Goal: Obtain resource: Download file/media

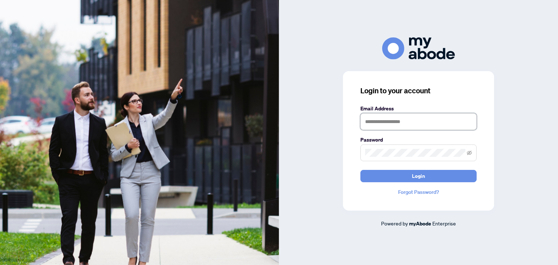
click at [380, 122] on input "text" at bounding box center [418, 121] width 116 height 17
type input "**********"
click at [360, 170] on button "Login" at bounding box center [418, 176] width 116 height 12
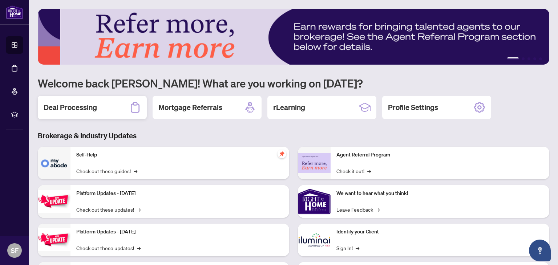
click at [90, 109] on h2 "Deal Processing" at bounding box center [70, 107] width 53 height 10
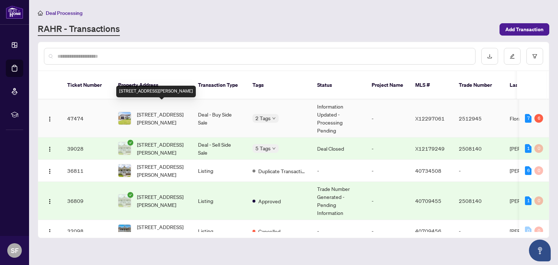
click at [167, 110] on span "[STREET_ADDRESS][PERSON_NAME]" at bounding box center [161, 118] width 49 height 16
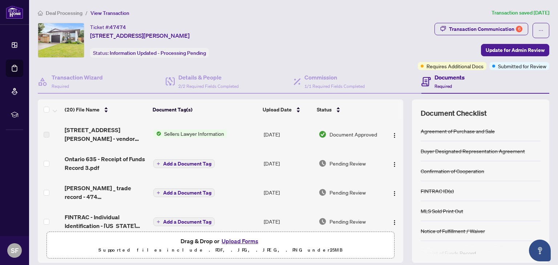
scroll to position [8, 0]
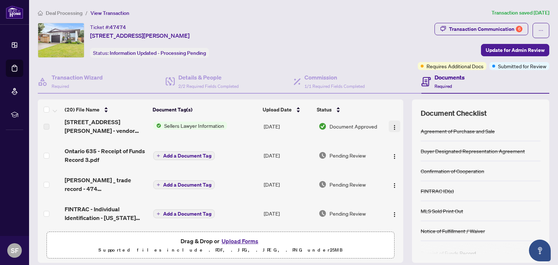
click at [396, 127] on button "button" at bounding box center [395, 127] width 12 height 12
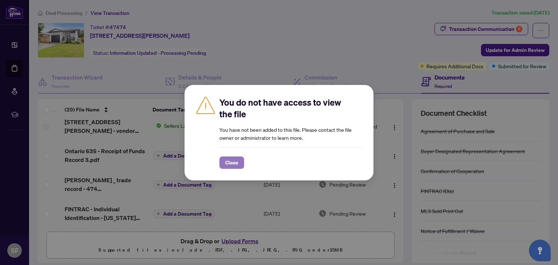
click at [233, 160] on span "Close" at bounding box center [231, 163] width 13 height 12
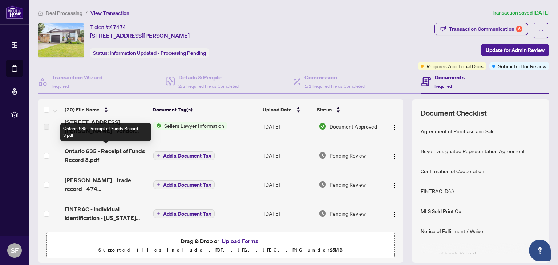
click at [85, 150] on span "Ontario 635 - Receipt of Funds Record 3.pdf" at bounding box center [106, 155] width 82 height 17
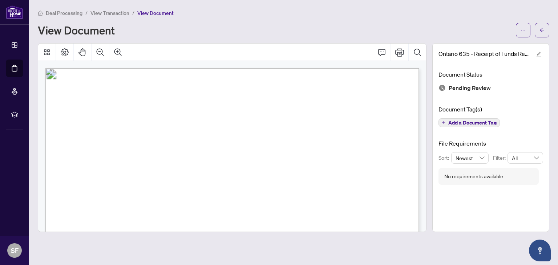
click at [110, 13] on span "View Transaction" at bounding box center [109, 13] width 39 height 7
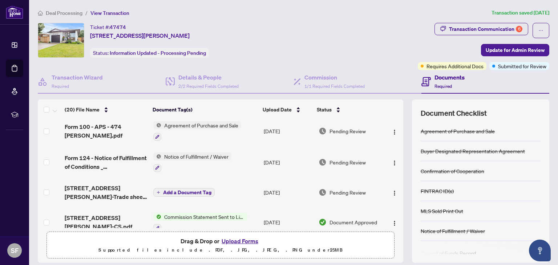
scroll to position [152, 0]
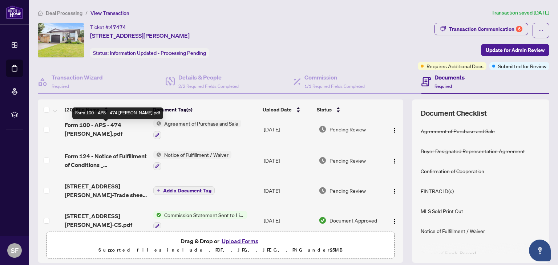
click at [123, 126] on span "Form 100 - APS - 474 [PERSON_NAME].pdf" at bounding box center [106, 129] width 82 height 17
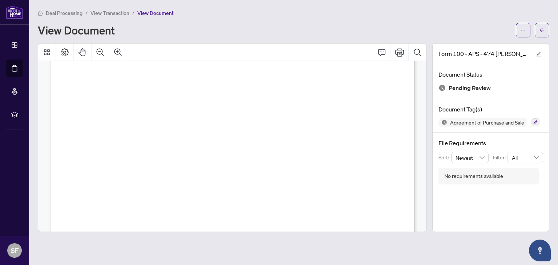
scroll to position [3892, 0]
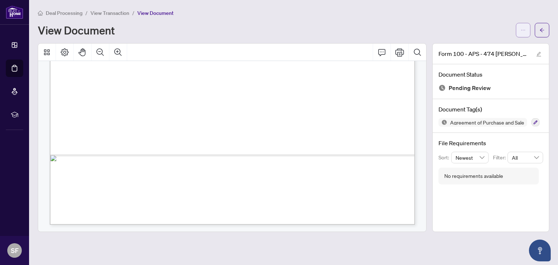
click at [526, 31] on button "button" at bounding box center [523, 30] width 15 height 15
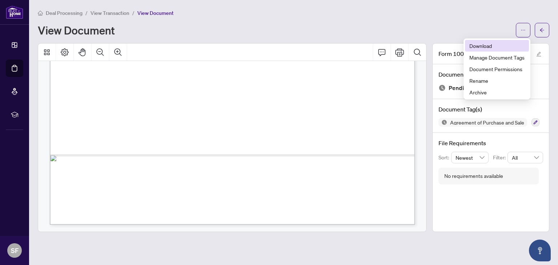
click at [500, 42] on span "Download" at bounding box center [496, 46] width 55 height 8
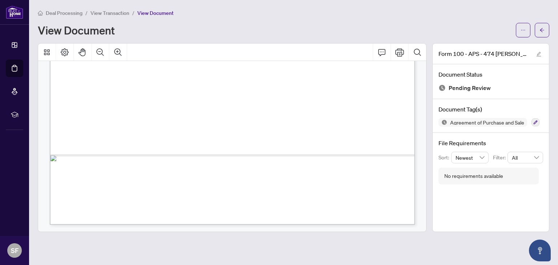
click at [113, 13] on span "View Transaction" at bounding box center [109, 13] width 39 height 7
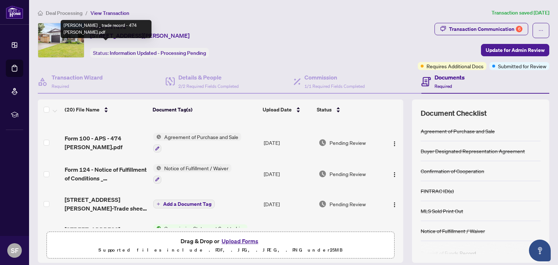
scroll to position [145, 0]
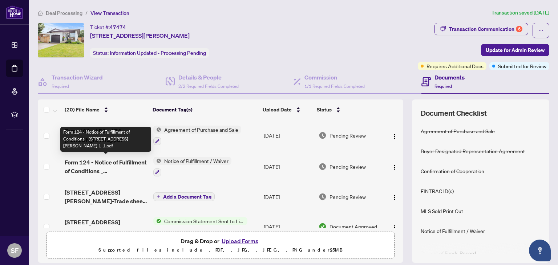
click at [109, 170] on span "Form 124 - Notice of Fulfillment of Conditions _ [STREET_ADDRESS][PERSON_NAME] …" at bounding box center [106, 166] width 82 height 17
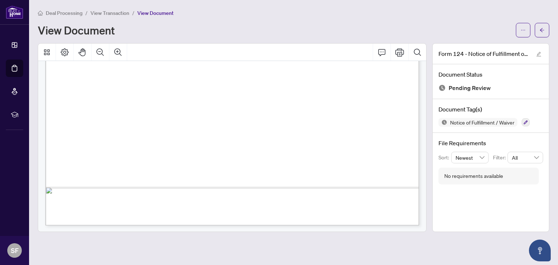
scroll to position [327, 0]
click at [524, 32] on icon "ellipsis" at bounding box center [523, 30] width 5 height 5
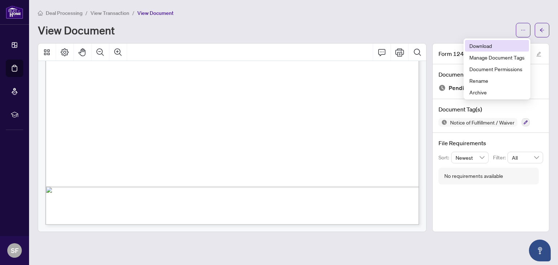
click at [494, 45] on span "Download" at bounding box center [496, 46] width 55 height 8
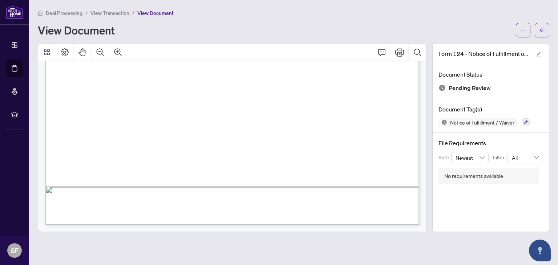
click at [122, 13] on span "View Transaction" at bounding box center [109, 13] width 39 height 7
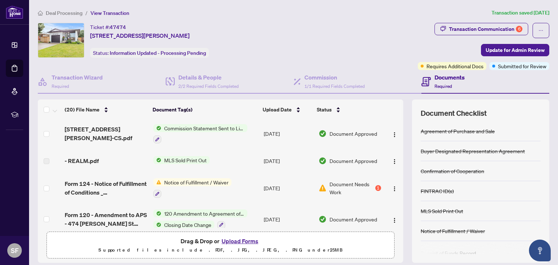
scroll to position [241, 0]
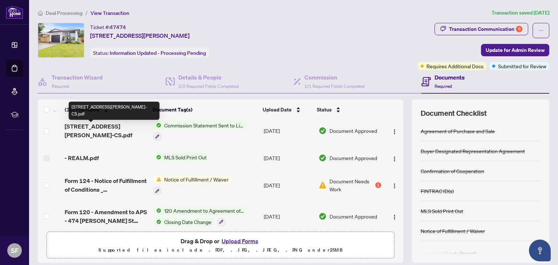
click at [95, 128] on span "[STREET_ADDRESS][PERSON_NAME]-CS.pdf" at bounding box center [106, 130] width 82 height 17
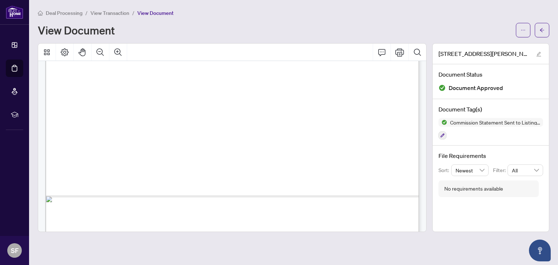
scroll to position [318, 0]
click at [124, 11] on span "View Transaction" at bounding box center [109, 13] width 39 height 7
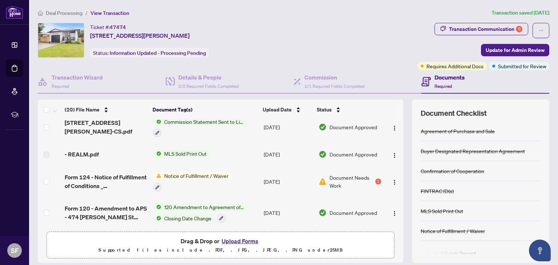
scroll to position [247, 0]
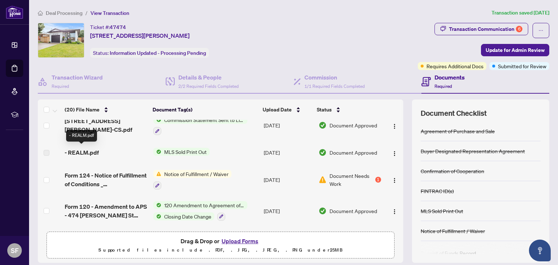
click at [86, 149] on span "- REALM.pdf" at bounding box center [82, 152] width 34 height 9
click at [392, 152] on img "button" at bounding box center [395, 154] width 6 height 6
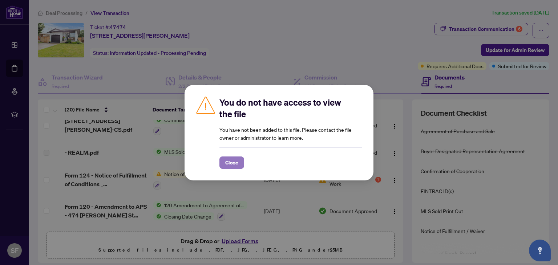
click at [233, 166] on span "Close" at bounding box center [231, 163] width 13 height 12
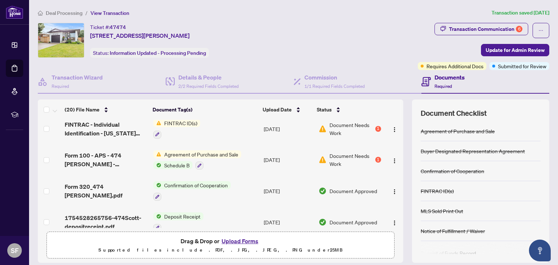
scroll to position [491, 0]
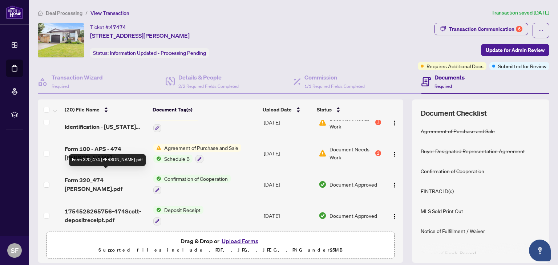
click at [86, 178] on span "Form 320_474 [PERSON_NAME].pdf" at bounding box center [106, 184] width 82 height 17
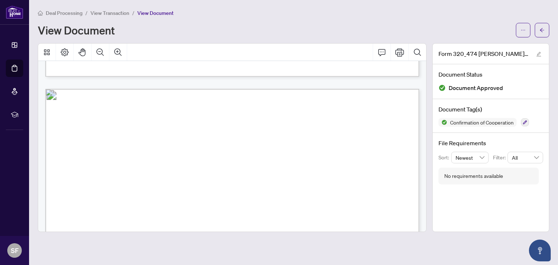
scroll to position [472, 0]
click at [525, 32] on span "button" at bounding box center [523, 30] width 5 height 12
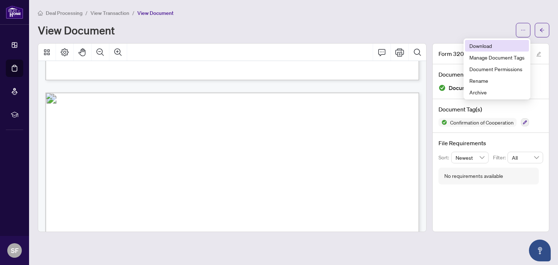
click at [508, 47] on span "Download" at bounding box center [496, 46] width 55 height 8
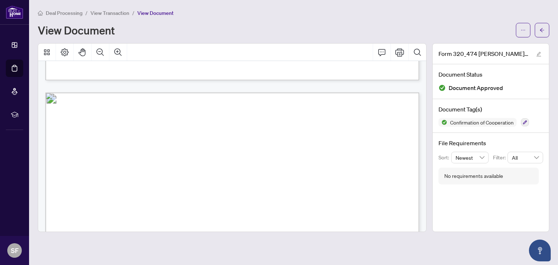
click at [105, 13] on span "View Transaction" at bounding box center [109, 13] width 39 height 7
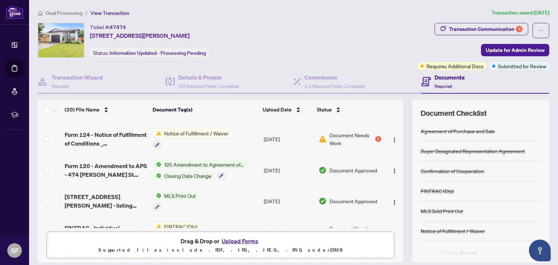
scroll to position [294, 0]
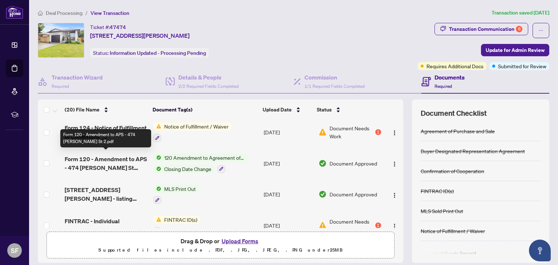
click at [94, 157] on span "Form 120 - Amendment to APS - 474 [PERSON_NAME] St 2.pdf" at bounding box center [106, 163] width 82 height 17
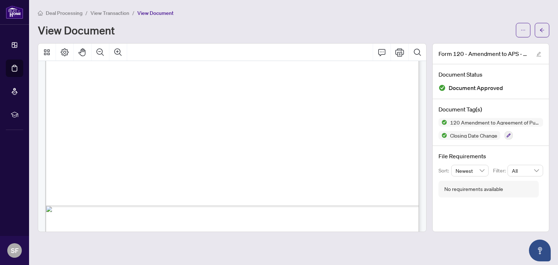
scroll to position [805, 0]
click at [525, 28] on icon "ellipsis" at bounding box center [523, 30] width 5 height 5
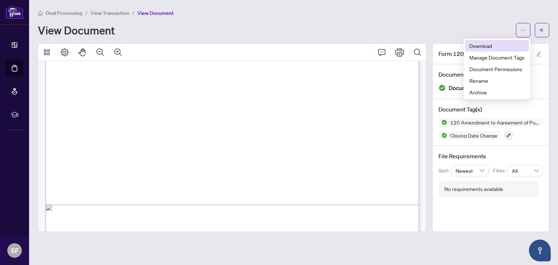
click at [497, 43] on span "Download" at bounding box center [496, 46] width 55 height 8
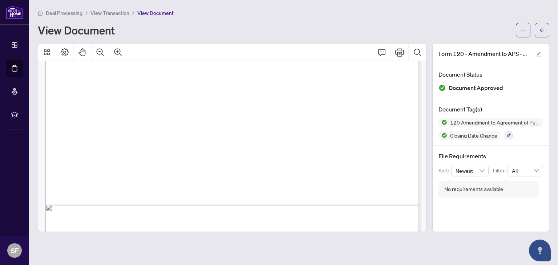
click at [99, 12] on span "View Transaction" at bounding box center [109, 13] width 39 height 7
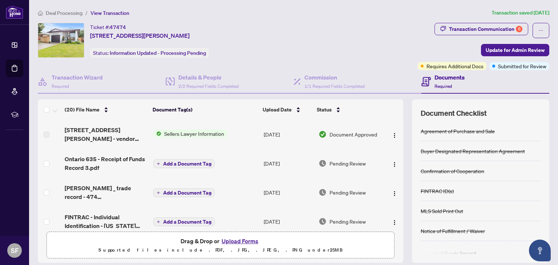
drag, startPoint x: 403, startPoint y: 125, endPoint x: 403, endPoint y: 131, distance: 5.8
click at [403, 131] on div "[STREET_ADDRESS][PERSON_NAME] - vendor lawyer info.pdf Sellers Lawyer Informati…" at bounding box center [221, 174] width 366 height 108
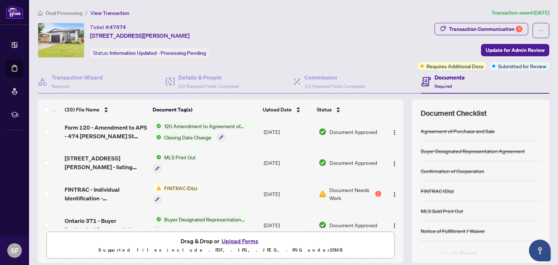
scroll to position [328, 0]
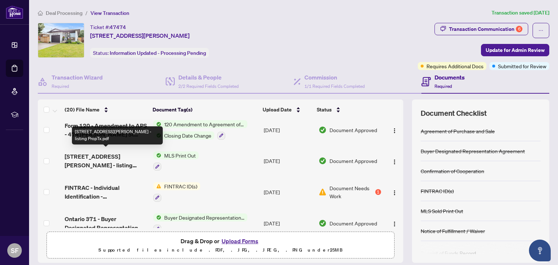
click at [88, 154] on span "[STREET_ADDRESS][PERSON_NAME] - listing PropTx.pdf" at bounding box center [106, 160] width 82 height 17
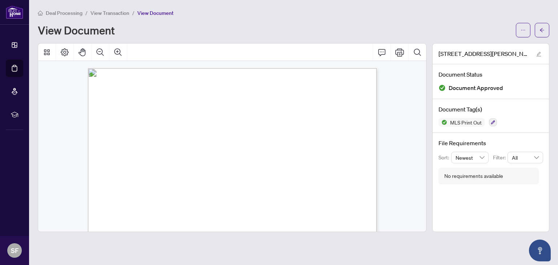
click at [124, 12] on span "View Transaction" at bounding box center [109, 13] width 39 height 7
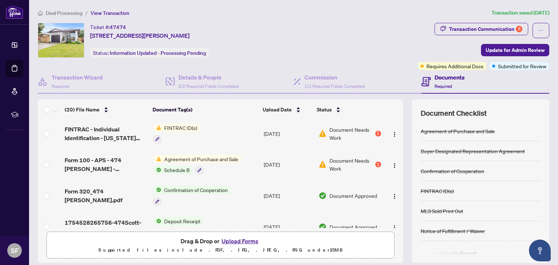
scroll to position [491, 0]
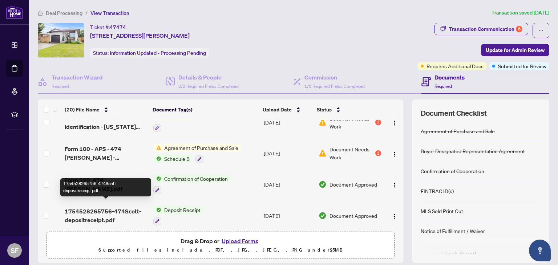
click at [81, 207] on span "1754528265756-474Scott-depositreceipt.pdf" at bounding box center [106, 215] width 82 height 17
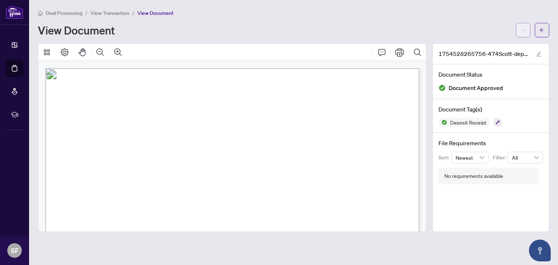
click at [519, 31] on button "button" at bounding box center [523, 30] width 15 height 15
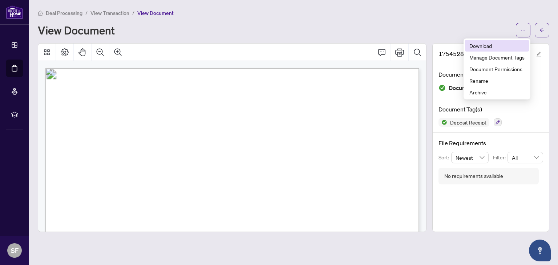
click at [496, 47] on span "Download" at bounding box center [496, 46] width 55 height 8
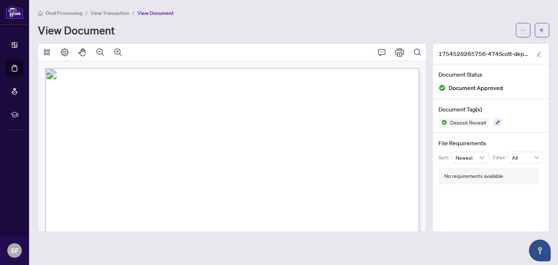
click at [105, 12] on span "View Transaction" at bounding box center [109, 13] width 39 height 7
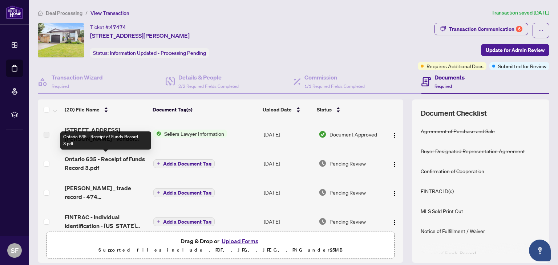
click at [88, 164] on span "Ontario 635 - Receipt of Funds Record 3.pdf" at bounding box center [106, 163] width 82 height 17
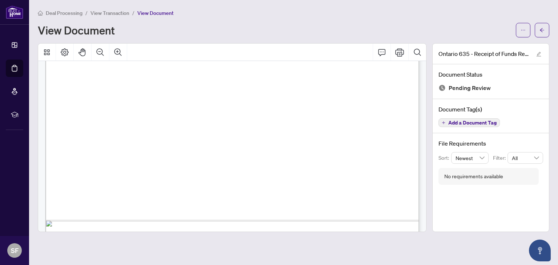
scroll to position [1784, 0]
click at [110, 13] on span "View Transaction" at bounding box center [109, 13] width 39 height 7
